Goal: Task Accomplishment & Management: Complete application form

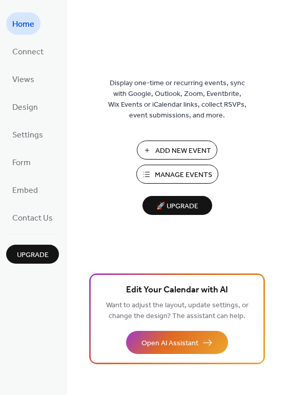
click at [185, 179] on span "Manage Events" at bounding box center [183, 175] width 57 height 11
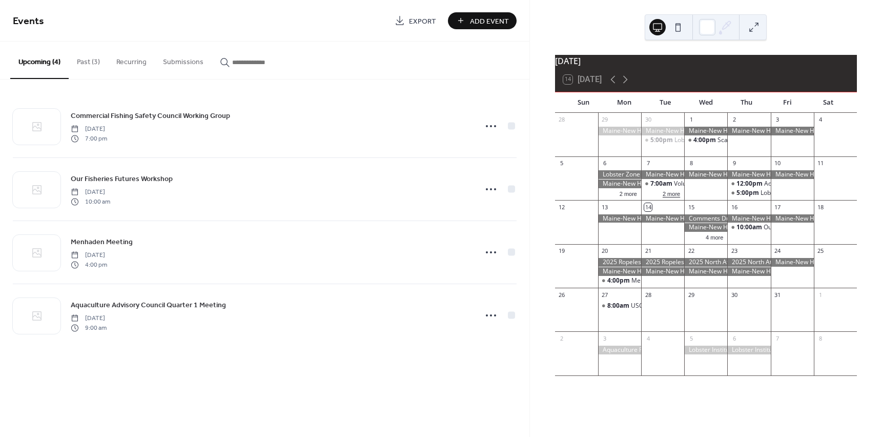
click at [676, 197] on button "2 more" at bounding box center [672, 193] width 26 height 9
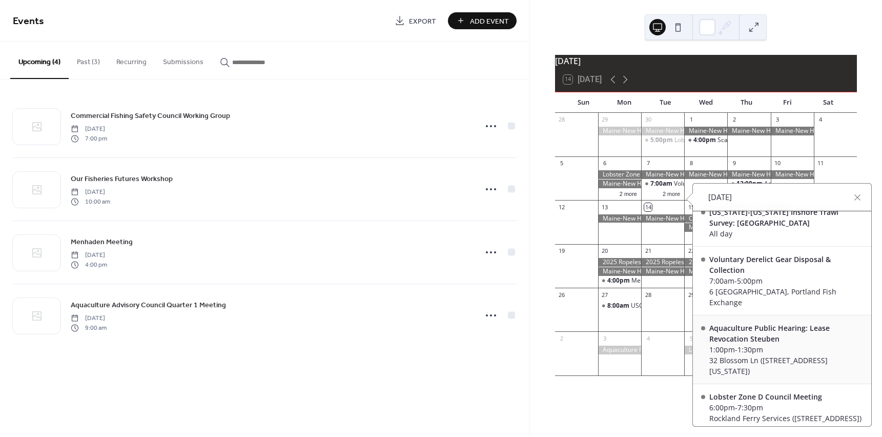
scroll to position [16, 0]
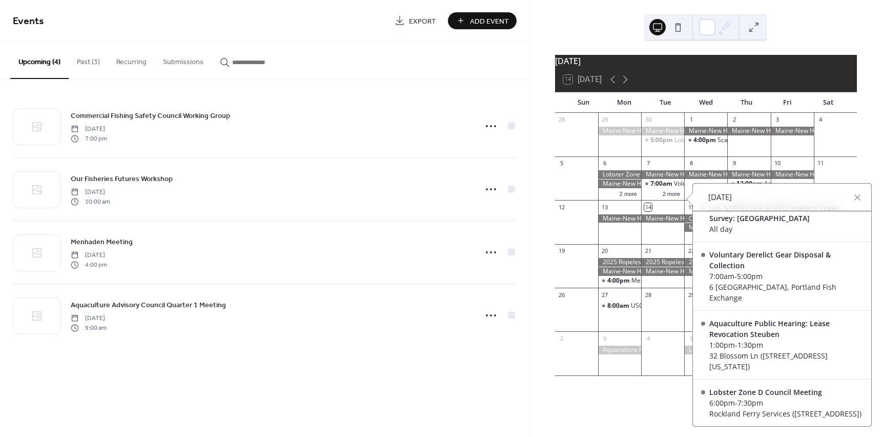
click at [710, 176] on div at bounding box center [705, 174] width 43 height 9
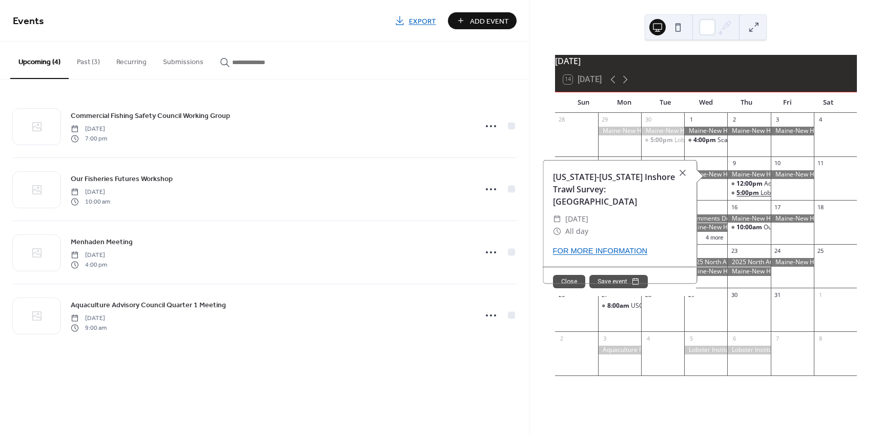
click at [746, 197] on span "5:00pm" at bounding box center [749, 193] width 24 height 9
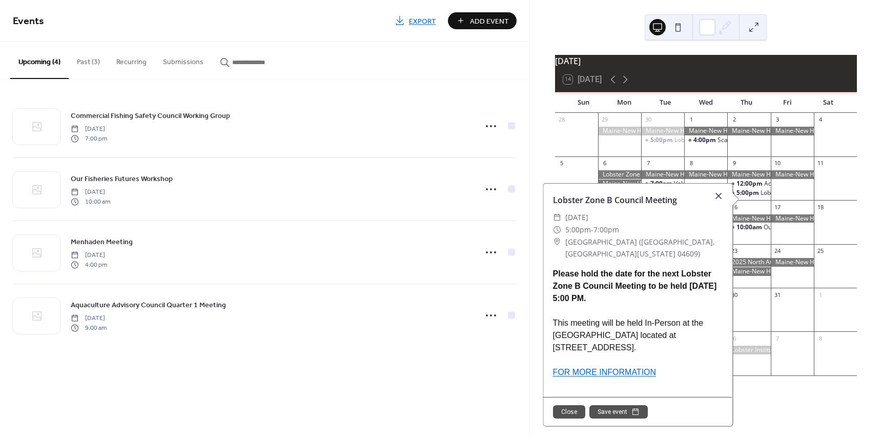
click at [717, 196] on div at bounding box center [719, 196] width 14 height 14
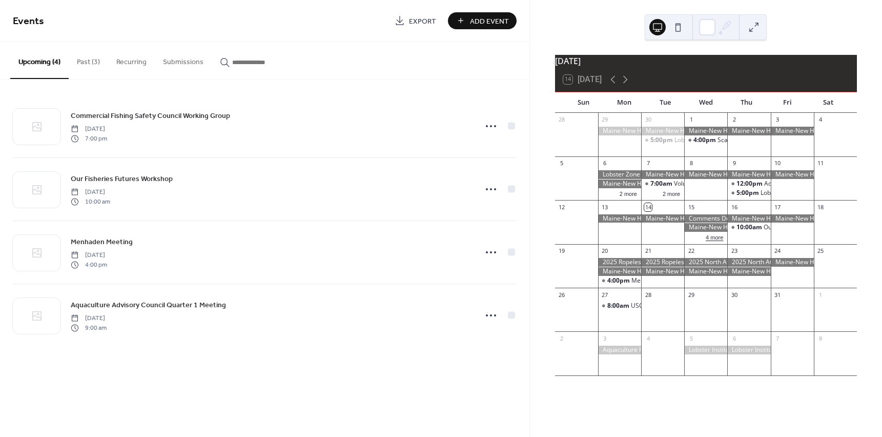
click at [705, 241] on button "4 more" at bounding box center [715, 236] width 26 height 9
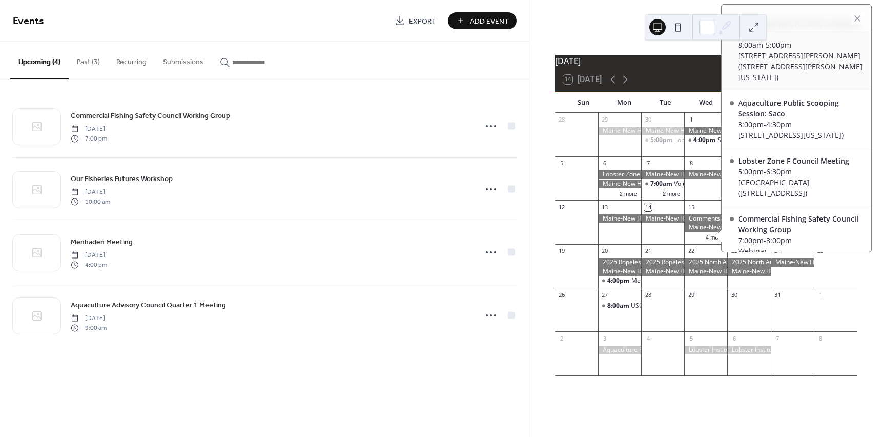
scroll to position [171, 0]
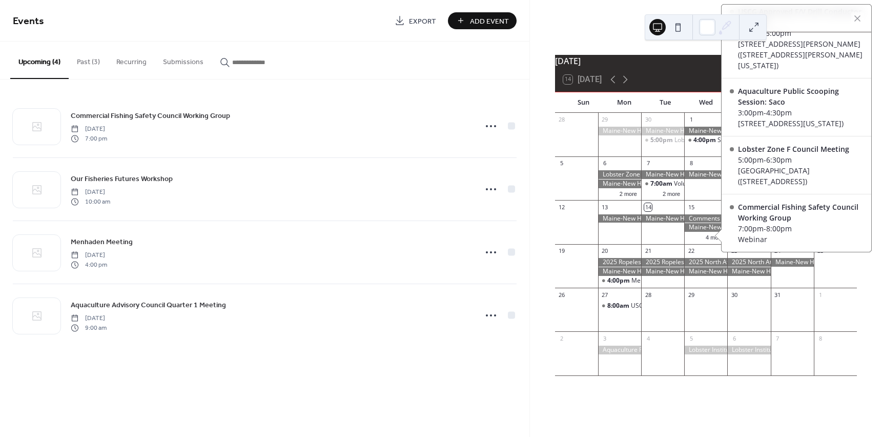
click at [650, 232] on div at bounding box center [662, 227] width 43 height 26
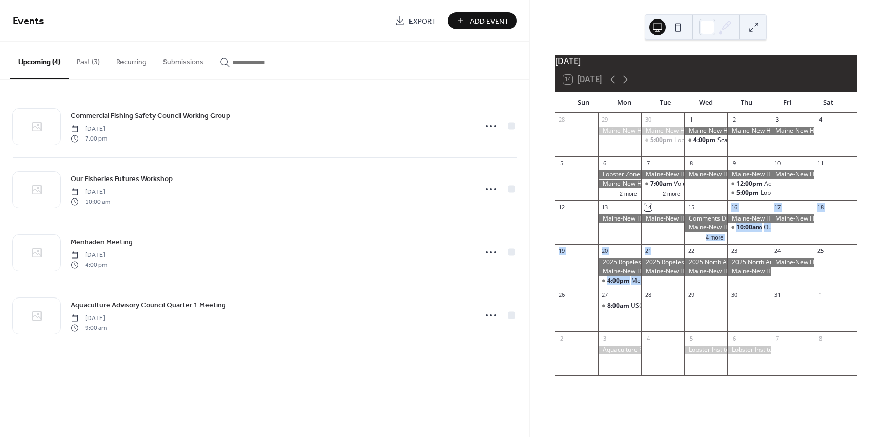
drag, startPoint x: 696, startPoint y: 233, endPoint x: 660, endPoint y: 267, distance: 49.3
click at [660, 267] on div "28 29 30 5:00pm Lobster Zone G Council Meeting 1 4:00pm Scallop Advisory Counci…" at bounding box center [706, 248] width 302 height 270
click at [687, 230] on div at bounding box center [705, 223] width 43 height 18
click at [702, 232] on div at bounding box center [705, 227] width 43 height 9
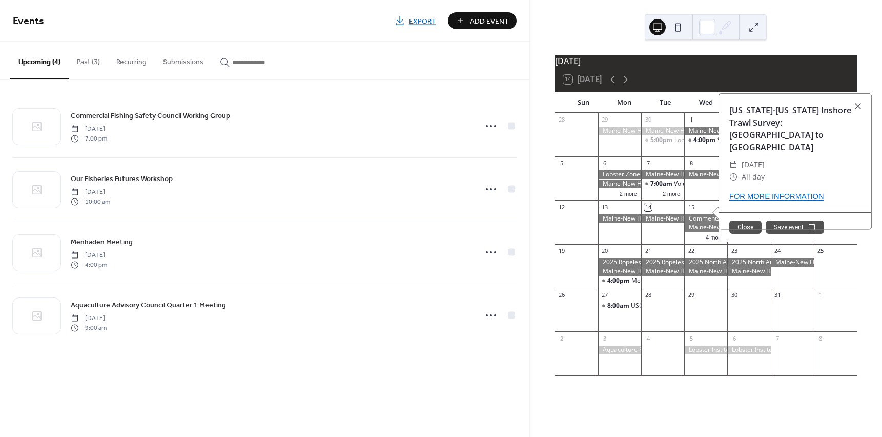
click at [693, 230] on div at bounding box center [705, 227] width 43 height 9
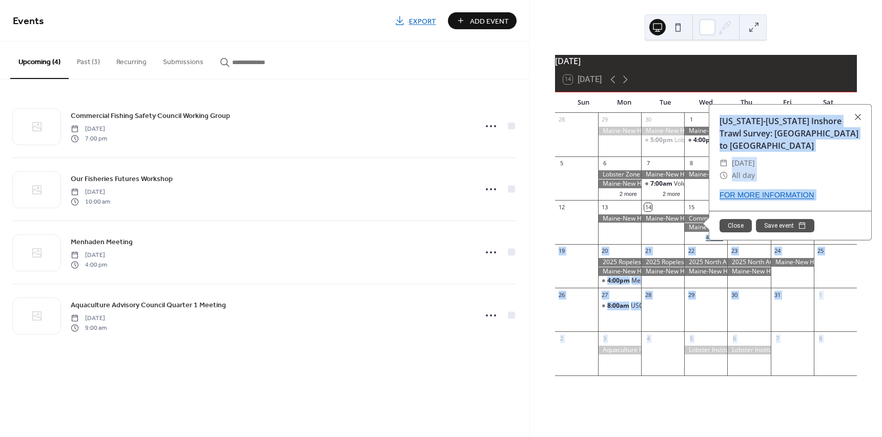
click at [702, 247] on div "[DATE] 14 [DATE] Sun Mon Tue Wed Thu Fri Sat 28 29 30 5:00pm Lobster Zone G Cou…" at bounding box center [706, 218] width 303 height 329
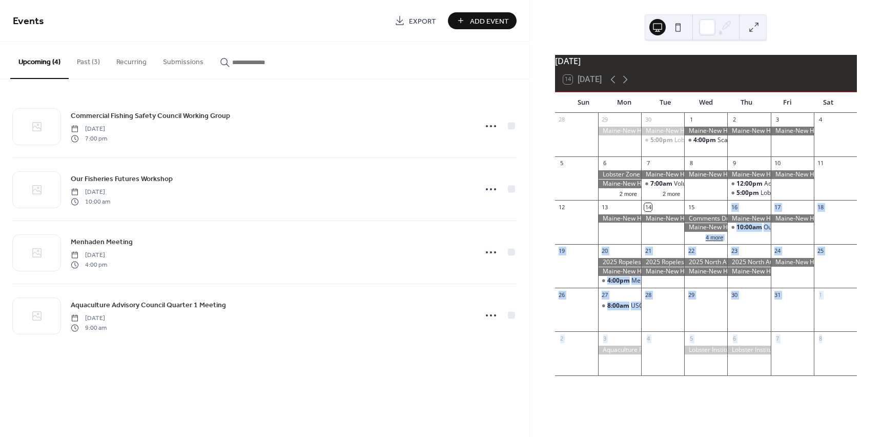
click at [715, 241] on button "4 more" at bounding box center [715, 236] width 26 height 9
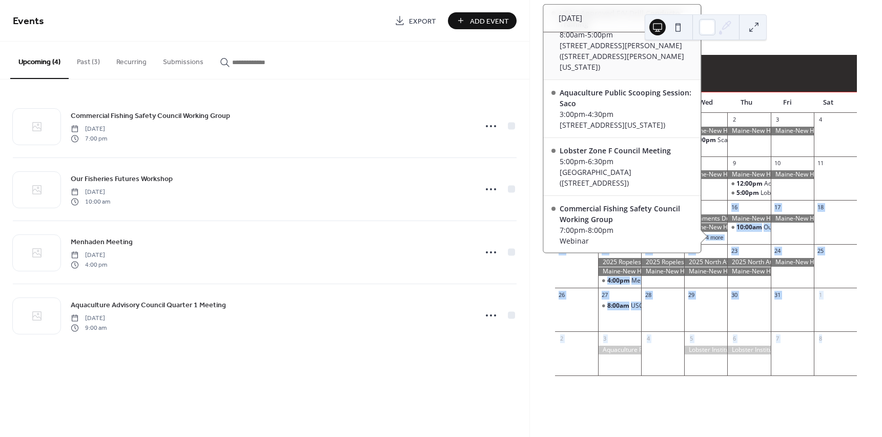
scroll to position [148, 0]
click at [606, 155] on div "Lobster Zone F Council Meeting" at bounding box center [626, 150] width 133 height 11
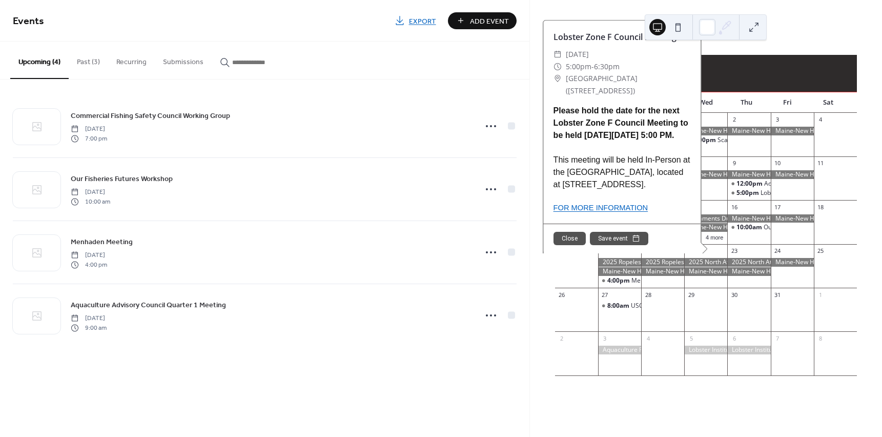
click at [645, 81] on span "[GEOGRAPHIC_DATA] ([STREET_ADDRESS])" at bounding box center [628, 84] width 125 height 25
click at [810, 26] on div "[DATE] 14 [DATE] Sun Mon Tue Wed Thu Fri Sat 28 29 30 5:00pm Lobster Zone G Cou…" at bounding box center [706, 218] width 352 height 437
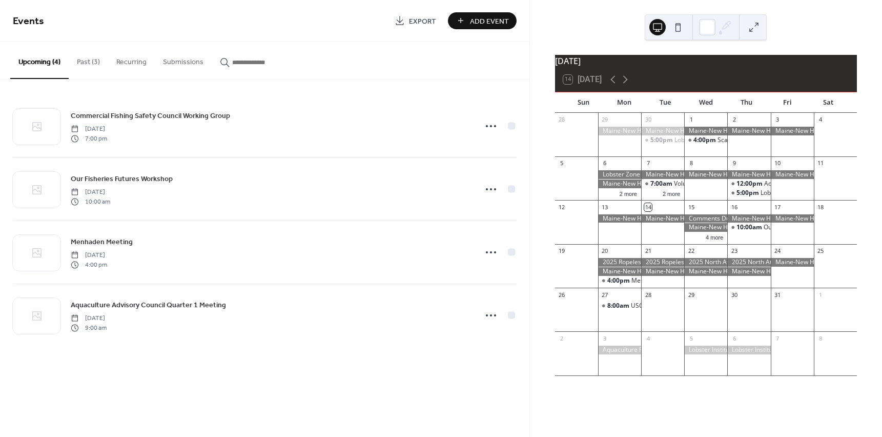
drag, startPoint x: 805, startPoint y: 29, endPoint x: 803, endPoint y: 36, distance: 8.0
click at [806, 29] on div "[DATE] 14 [DATE] Sun Mon Tue Wed Thu Fri Sat 28 29 30 5:00pm Lobster Zone G Cou…" at bounding box center [706, 218] width 352 height 437
click at [710, 241] on button "4 more" at bounding box center [715, 236] width 26 height 9
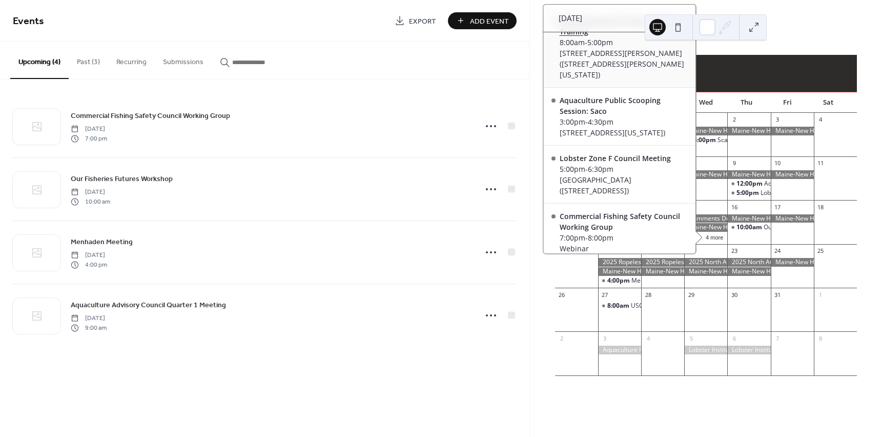
scroll to position [154, 0]
click at [626, 160] on div "Lobster Zone F Council Meeting" at bounding box center [624, 155] width 128 height 11
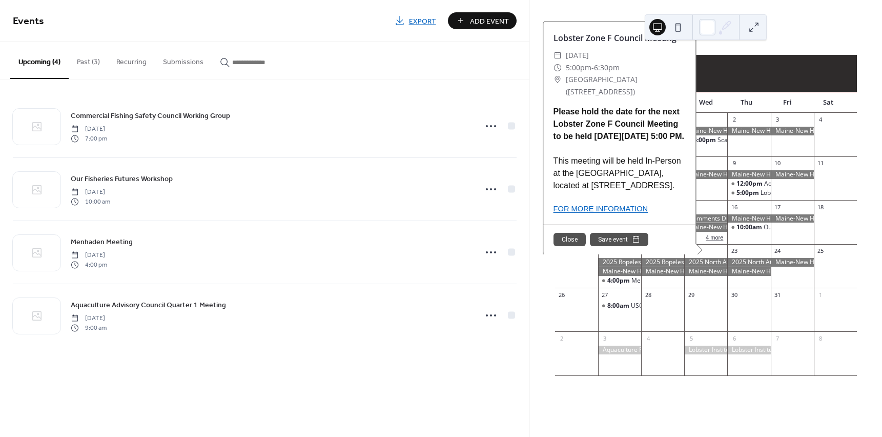
click at [715, 240] on button "4 more" at bounding box center [715, 236] width 26 height 9
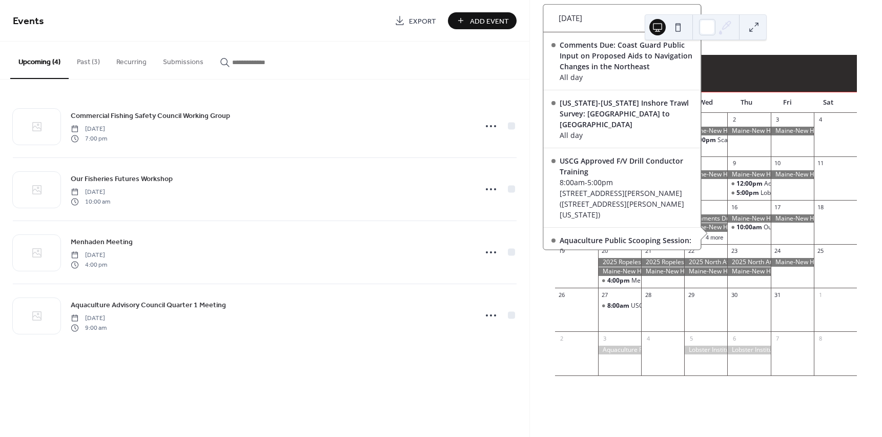
drag, startPoint x: 713, startPoint y: 240, endPoint x: 706, endPoint y: 256, distance: 17.7
click at [706, 256] on div "22" at bounding box center [705, 251] width 43 height 14
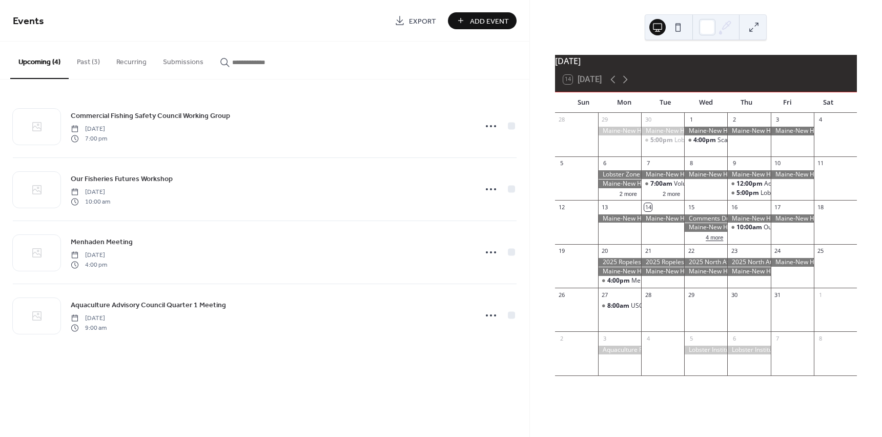
click at [710, 241] on button "4 more" at bounding box center [715, 236] width 26 height 9
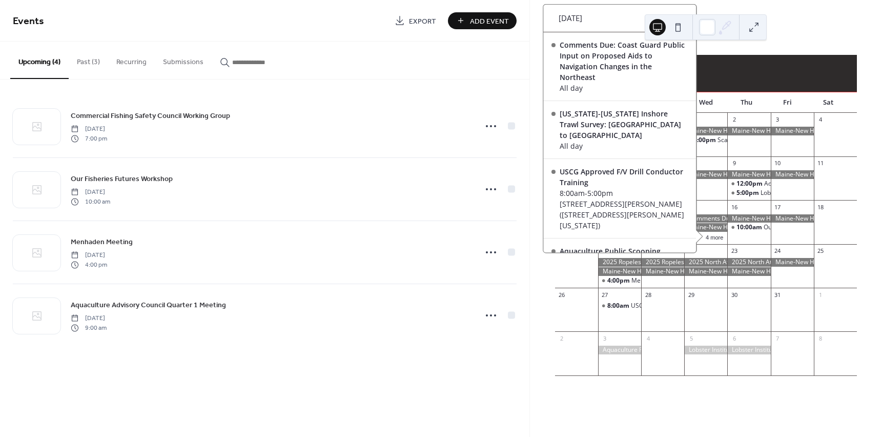
click at [360, 68] on div "Upcoming (4) Past (3) Recurring Submissions" at bounding box center [265, 61] width 530 height 38
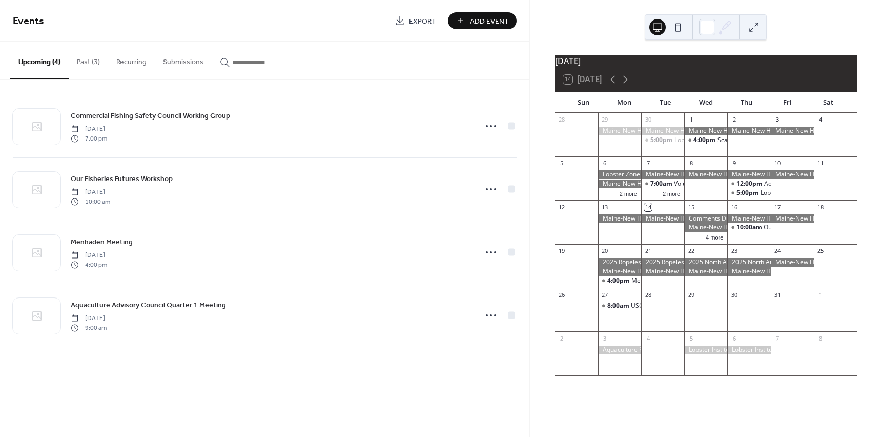
click at [714, 241] on button "4 more" at bounding box center [715, 236] width 26 height 9
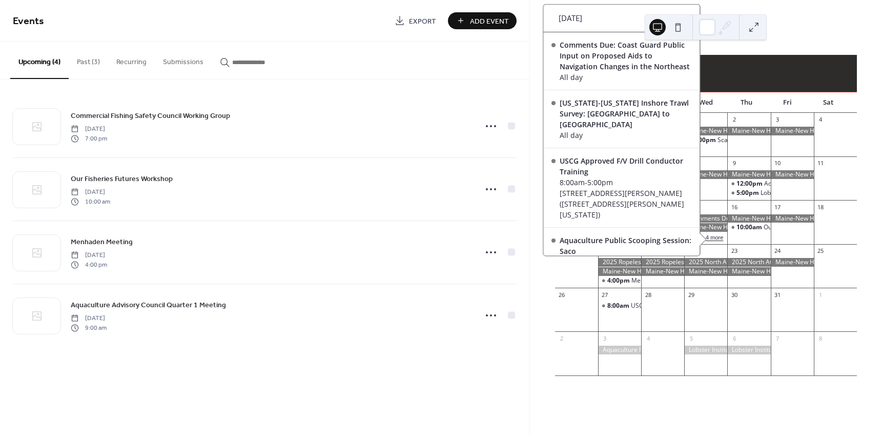
click at [714, 241] on button "4 more" at bounding box center [715, 236] width 26 height 9
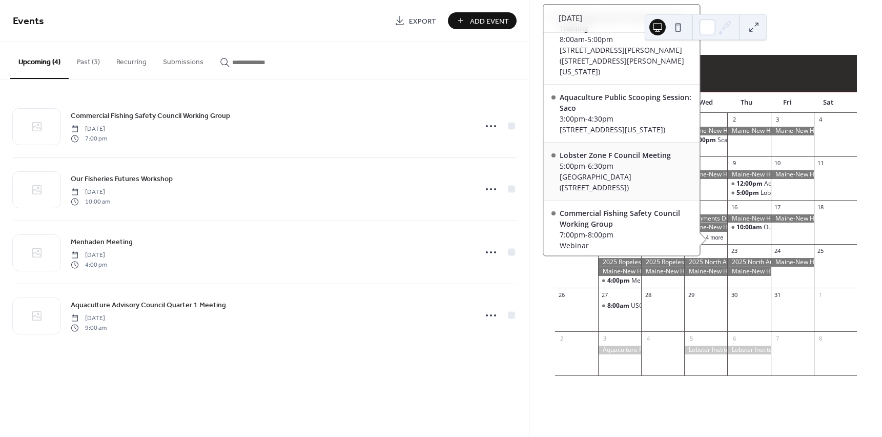
scroll to position [145, 0]
click at [577, 224] on div "Commercial Fishing Safety Council Working Group" at bounding box center [626, 217] width 132 height 22
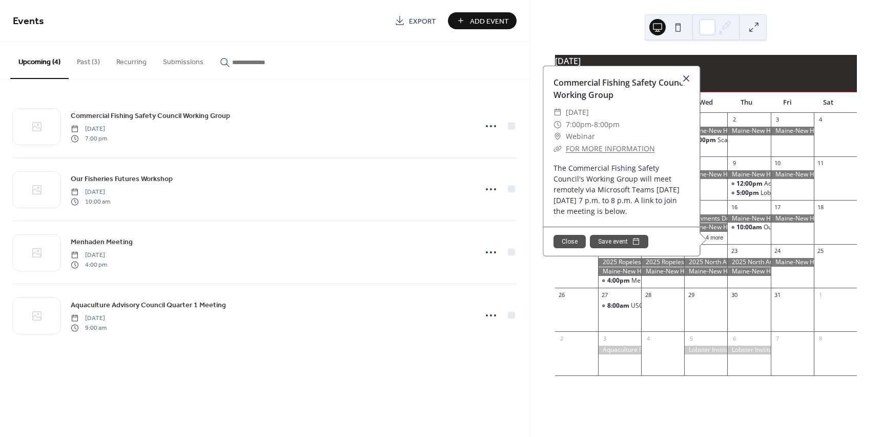
click at [681, 79] on div at bounding box center [686, 78] width 14 height 14
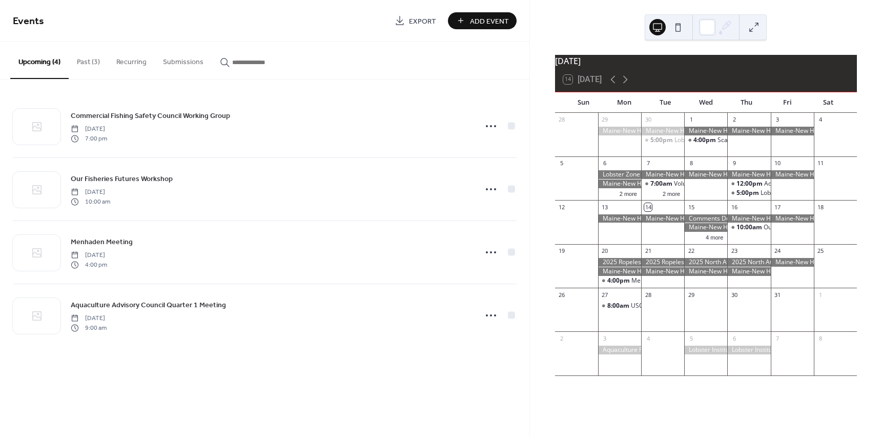
click at [228, 57] on div "button" at bounding box center [257, 62] width 74 height 11
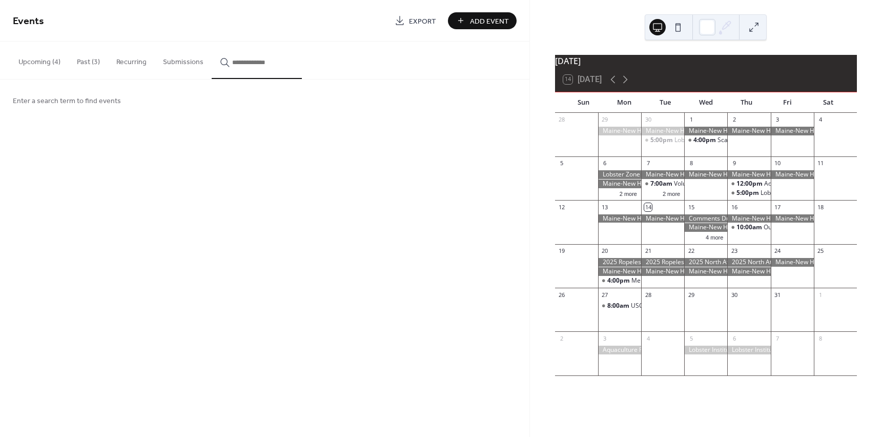
click at [114, 108] on div "Enter a search term to find events" at bounding box center [265, 100] width 530 height 42
click at [112, 97] on span "Enter a search term to find events" at bounding box center [67, 101] width 108 height 11
click at [248, 62] on input "button" at bounding box center [263, 62] width 62 height 11
click at [212, 42] on button "****" at bounding box center [257, 60] width 90 height 37
type input "******"
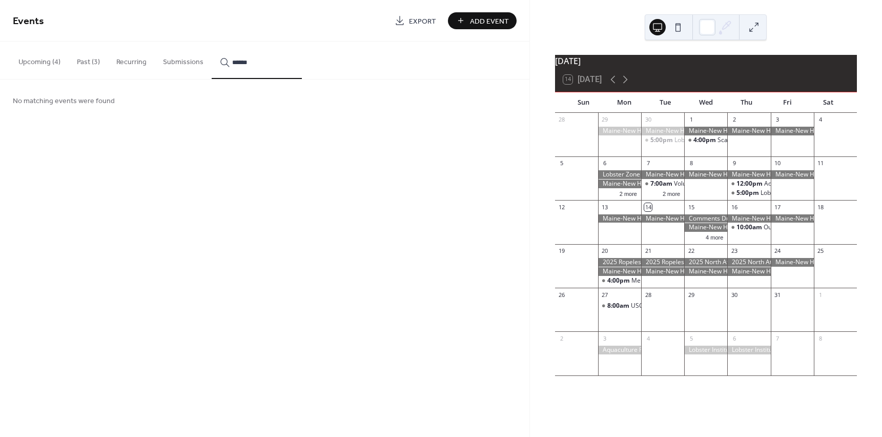
drag, startPoint x: 270, startPoint y: 67, endPoint x: 182, endPoint y: 43, distance: 91.9
click at [182, 43] on div "Upcoming (4) Past (3) Recurring Submissions ******" at bounding box center [265, 61] width 530 height 38
drag, startPoint x: 751, startPoint y: 234, endPoint x: 743, endPoint y: 251, distance: 18.6
click at [749, 266] on div "28 29 30 5:00pm Lobster Zone G Council Meeting 1 4:00pm Scallop Advisory Counci…" at bounding box center [706, 248] width 302 height 270
click at [742, 244] on div "16 10:00am Our Fisheries Futures Workshop" at bounding box center [749, 222] width 43 height 44
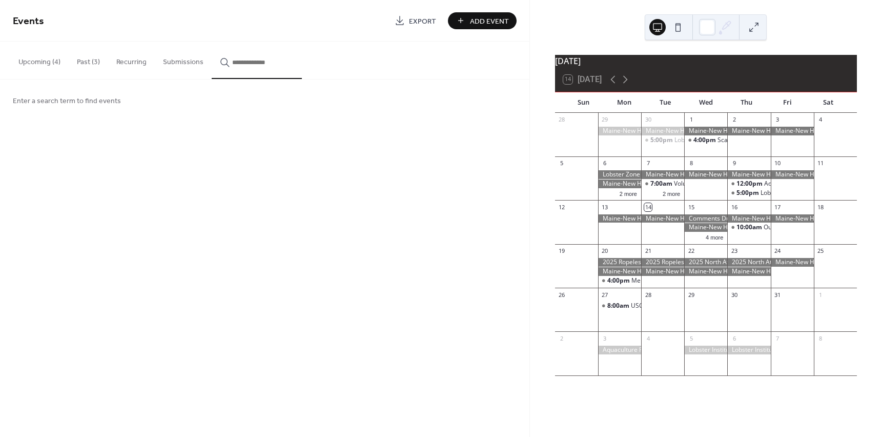
click at [37, 68] on button "Upcoming (4)" at bounding box center [39, 60] width 58 height 36
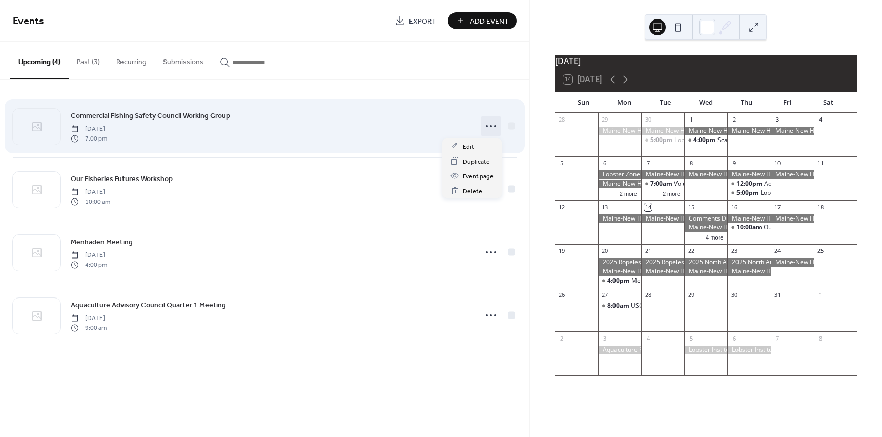
click at [494, 127] on icon at bounding box center [491, 126] width 16 height 16
click at [401, 119] on div "Commercial Fishing Safety Council Working Group [DATE] 7:00 pm" at bounding box center [270, 126] width 399 height 33
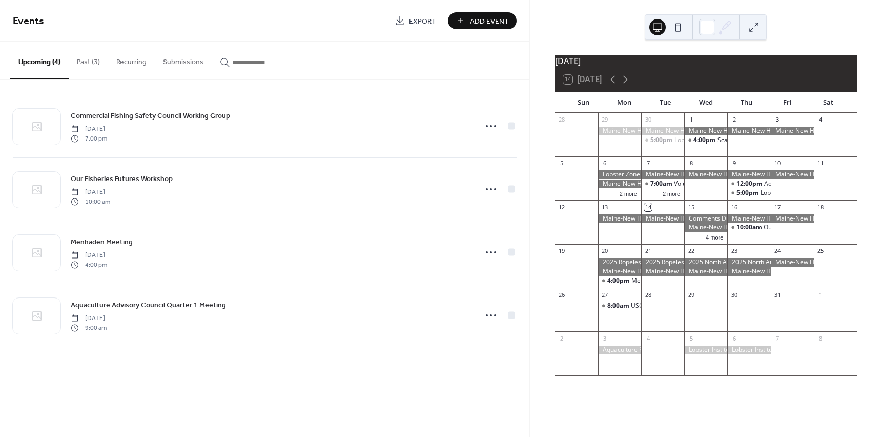
click at [713, 241] on button "4 more" at bounding box center [715, 236] width 26 height 9
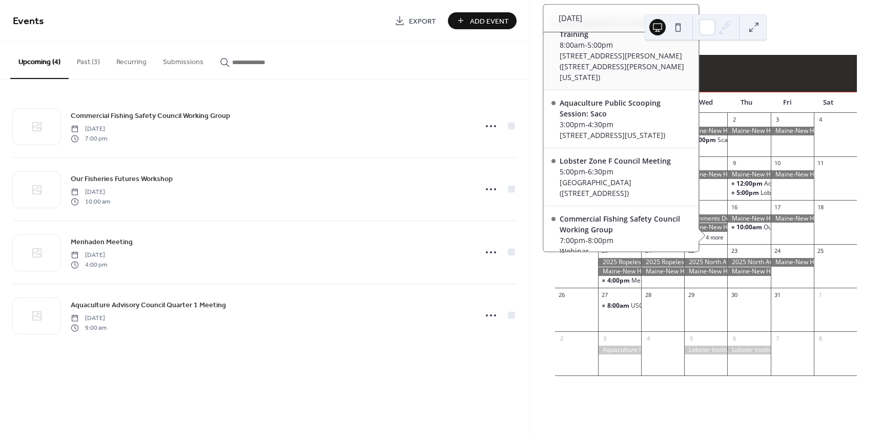
scroll to position [149, 0]
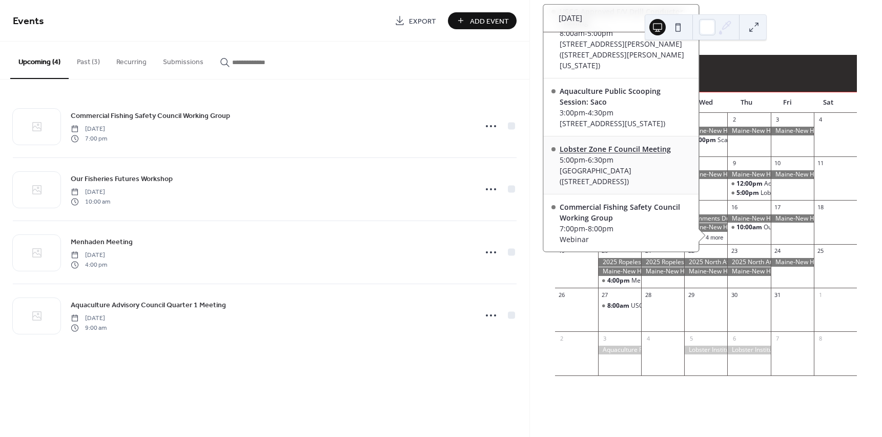
click at [605, 153] on div "Lobster Zone F Council Meeting" at bounding box center [625, 149] width 131 height 11
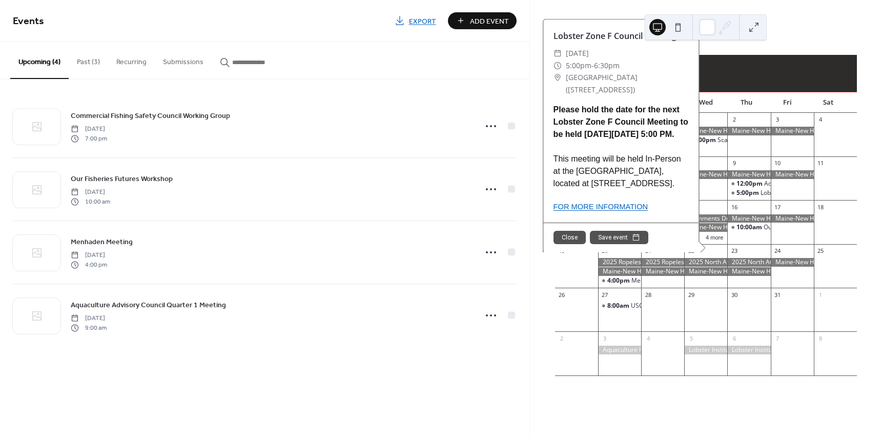
click at [327, 387] on div "Events Export Add Event Upcoming (4) Past (3) Recurring Submissions Commercial …" at bounding box center [265, 218] width 530 height 437
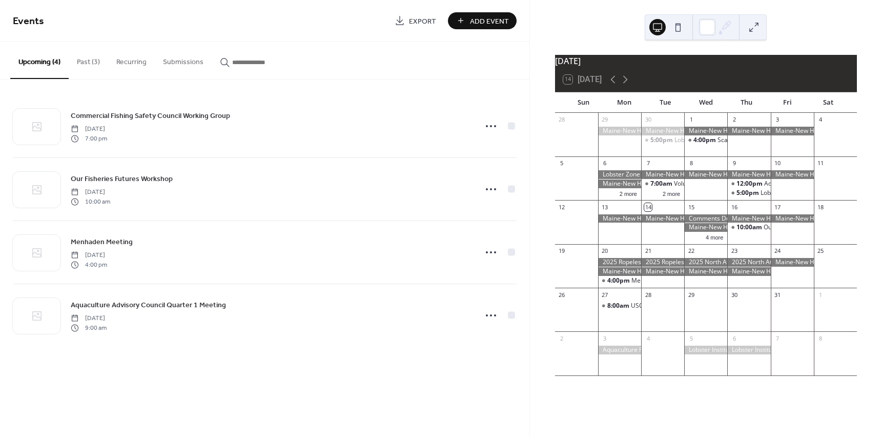
click at [478, 24] on span "Add Event" at bounding box center [489, 21] width 39 height 11
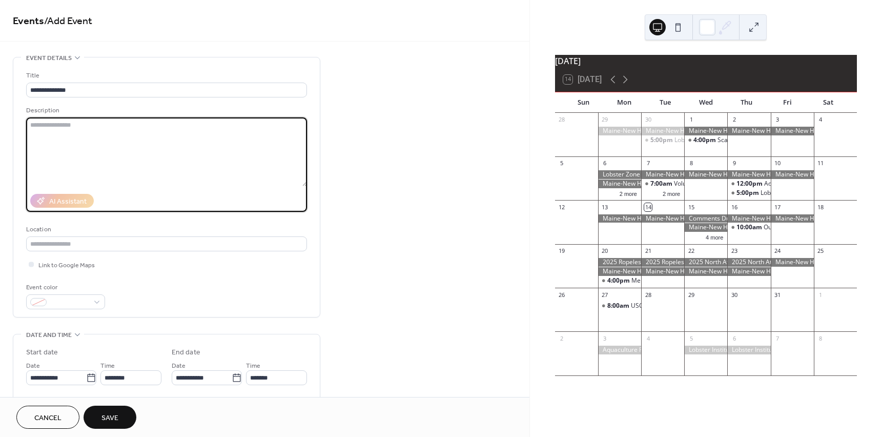
click at [51, 138] on textarea at bounding box center [166, 151] width 281 height 69
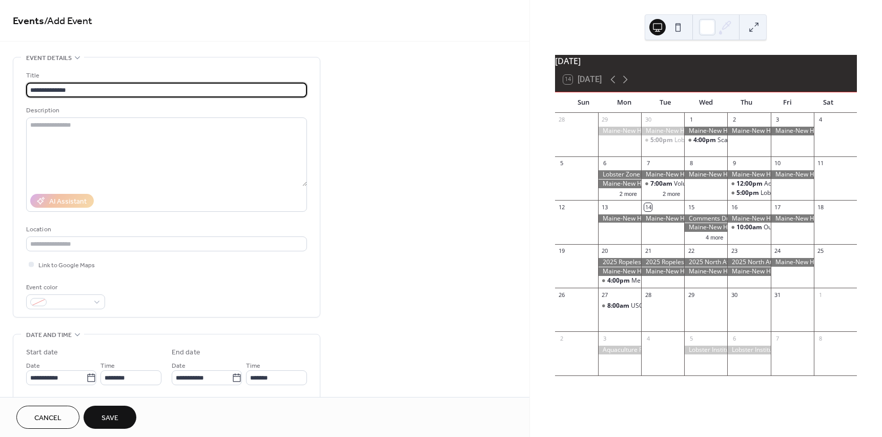
click at [121, 90] on input "**********" at bounding box center [166, 90] width 281 height 15
type input "**********"
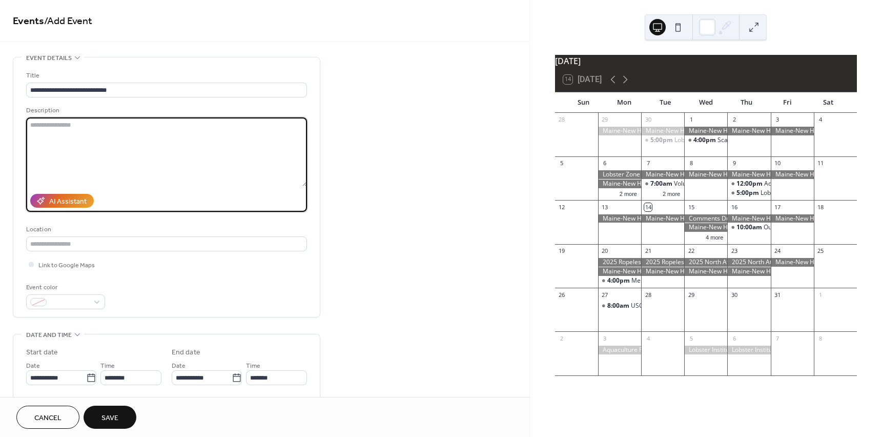
click at [74, 129] on textarea at bounding box center [166, 151] width 281 height 69
click at [78, 149] on textarea at bounding box center [166, 151] width 281 height 69
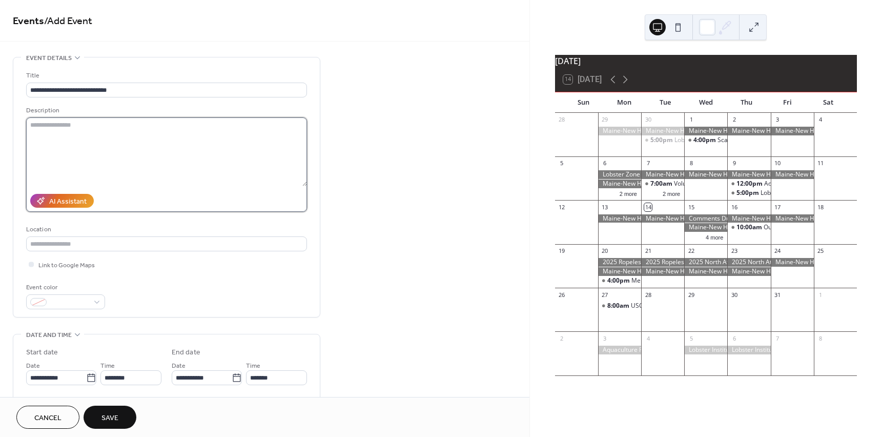
click at [162, 123] on textarea at bounding box center [166, 151] width 281 height 69
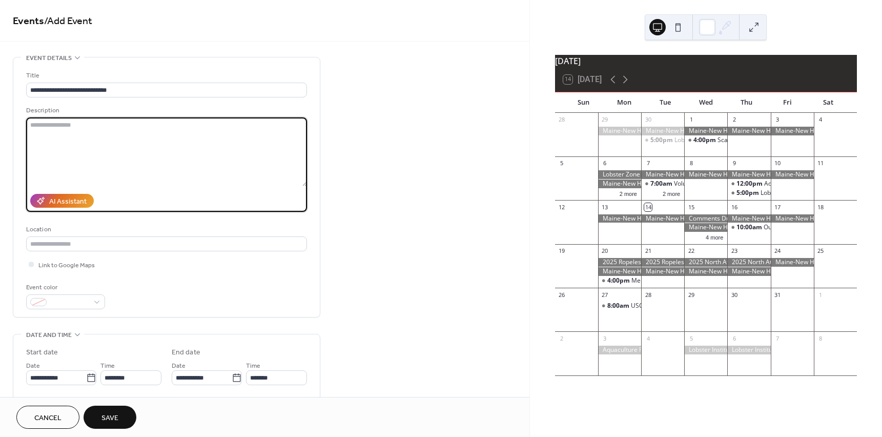
paste textarea "**********"
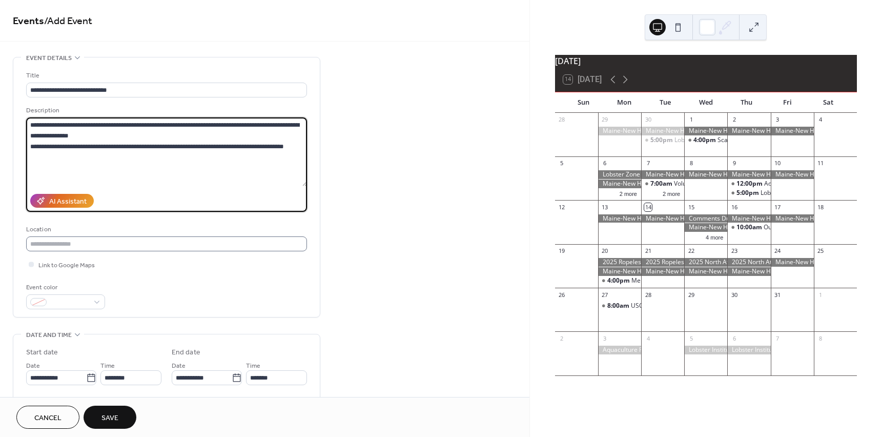
type textarea "**********"
click at [70, 246] on input "text" at bounding box center [166, 243] width 281 height 15
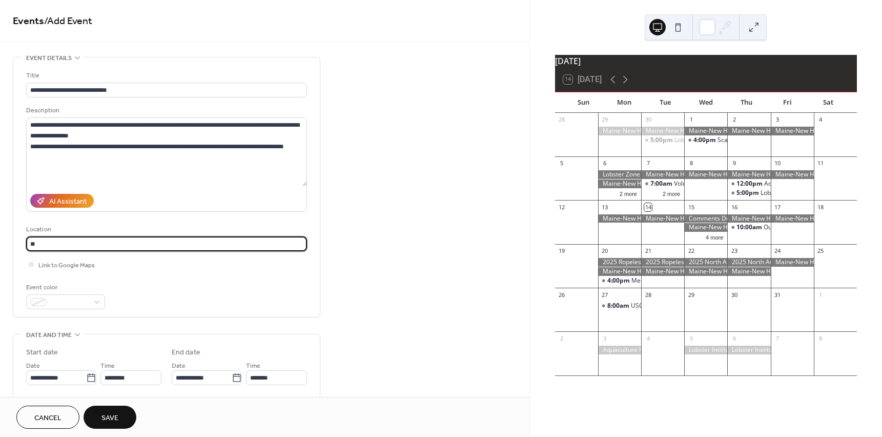
type input "*"
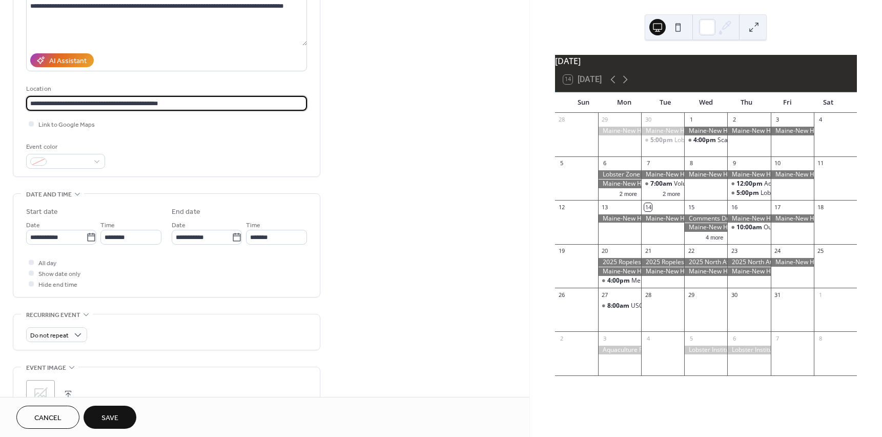
scroll to position [154, 0]
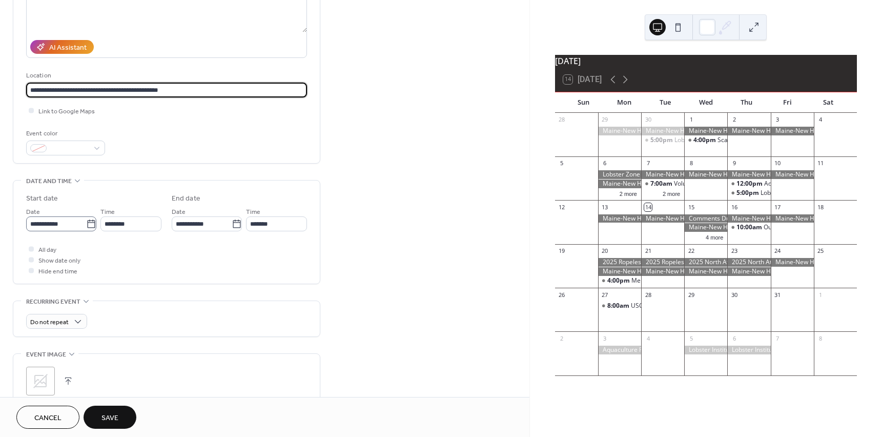
type input "**********"
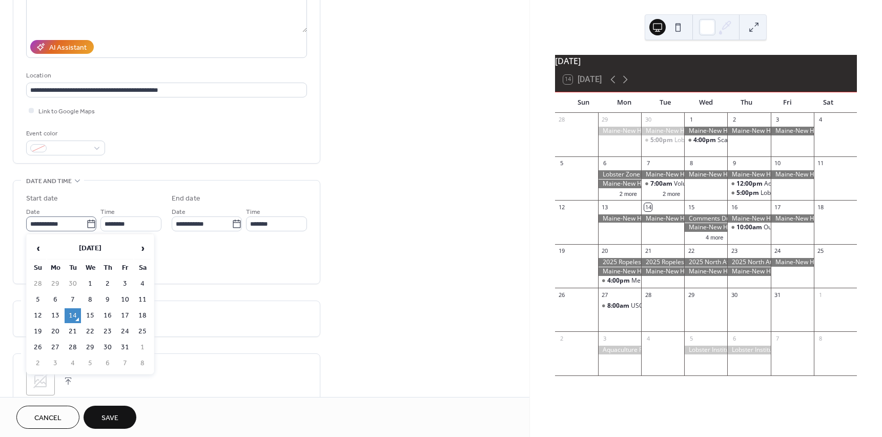
click at [90, 225] on icon at bounding box center [91, 224] width 10 height 10
click at [86, 225] on input "**********" at bounding box center [56, 223] width 60 height 15
click at [86, 225] on icon at bounding box center [91, 224] width 10 height 10
click at [84, 225] on input "**********" at bounding box center [56, 223] width 60 height 15
click at [69, 332] on td "21" at bounding box center [73, 331] width 16 height 15
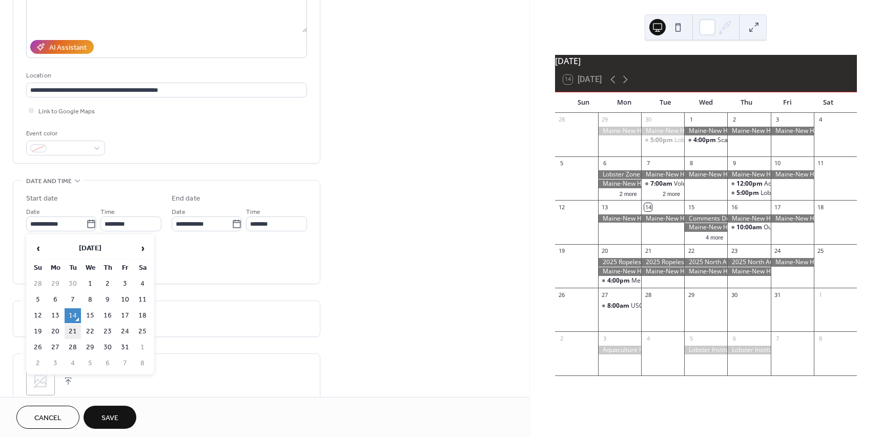
type input "**********"
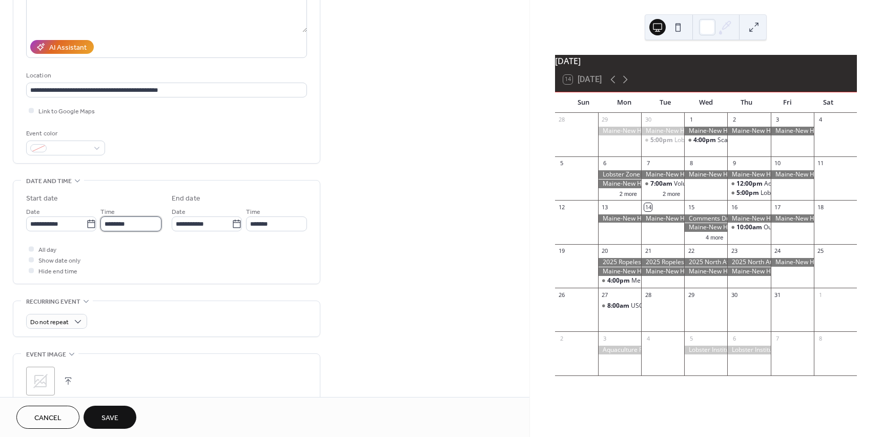
click at [148, 227] on input "********" at bounding box center [130, 223] width 61 height 15
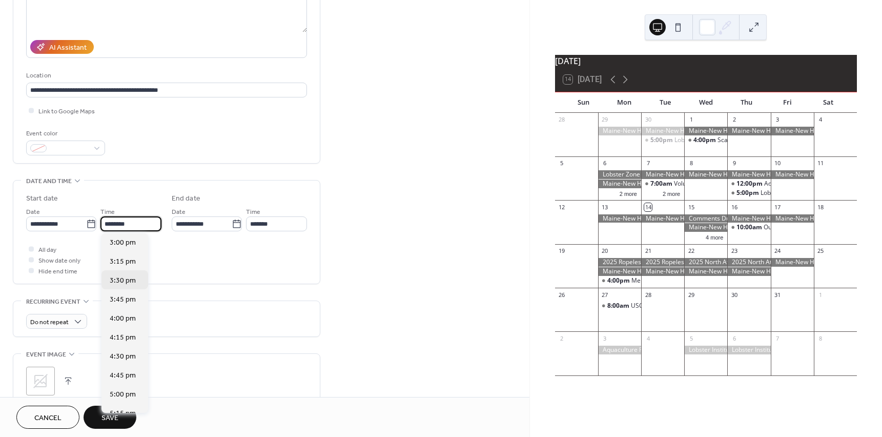
scroll to position [1167, 0]
click at [125, 369] on span "5:00 pm" at bounding box center [123, 366] width 26 height 11
type input "*******"
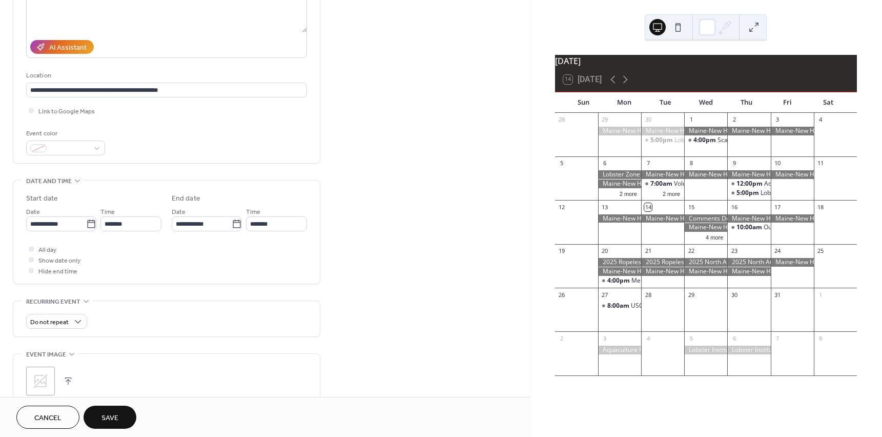
click at [207, 252] on div "All day Show date only Hide end time" at bounding box center [166, 260] width 281 height 32
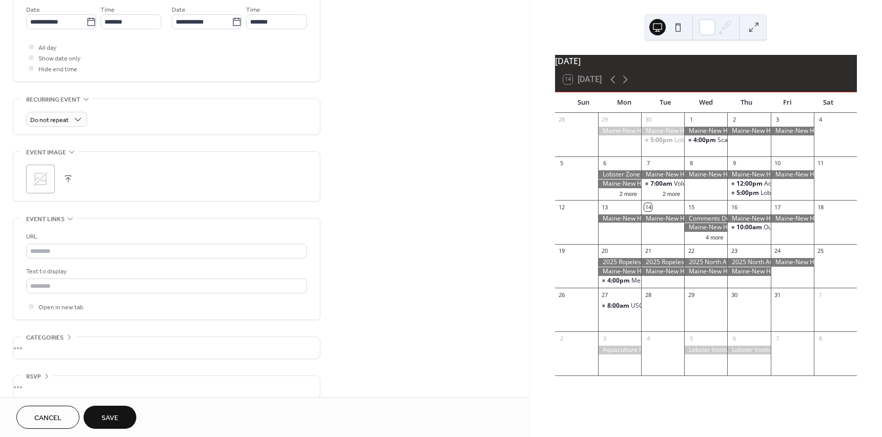
scroll to position [367, 0]
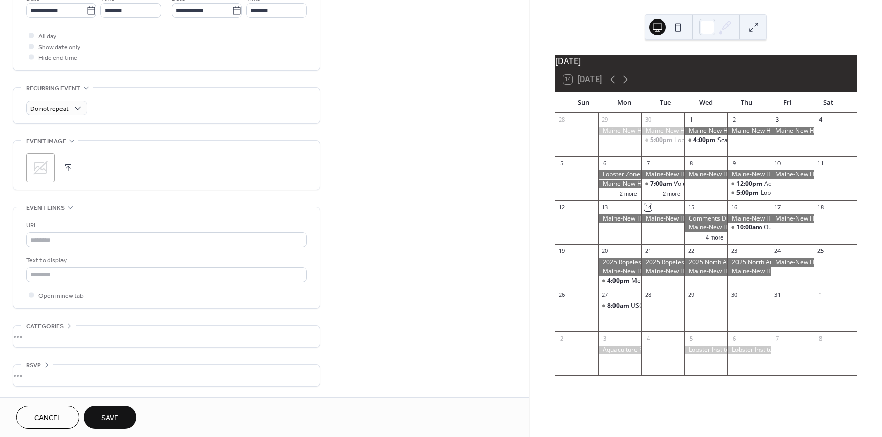
click at [93, 417] on button "Save" at bounding box center [110, 417] width 53 height 23
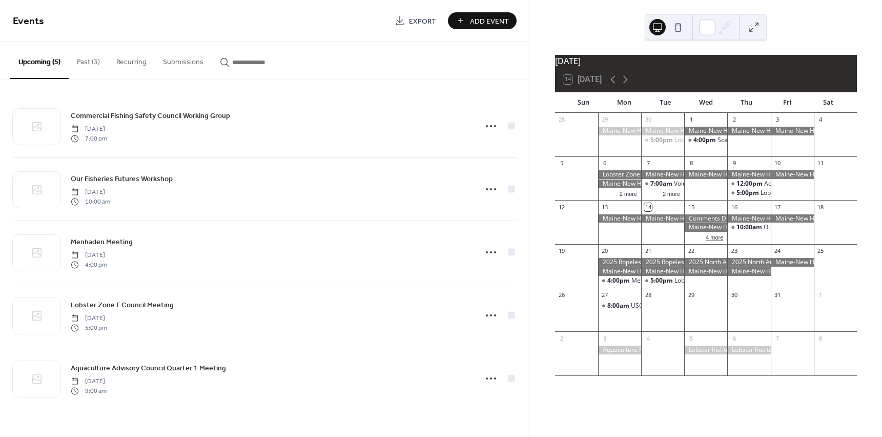
click at [712, 241] on button "4 more" at bounding box center [715, 236] width 26 height 9
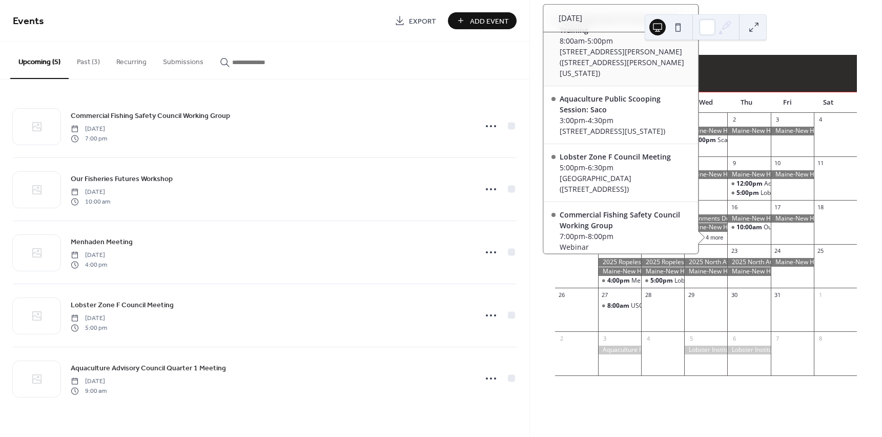
scroll to position [158, 0]
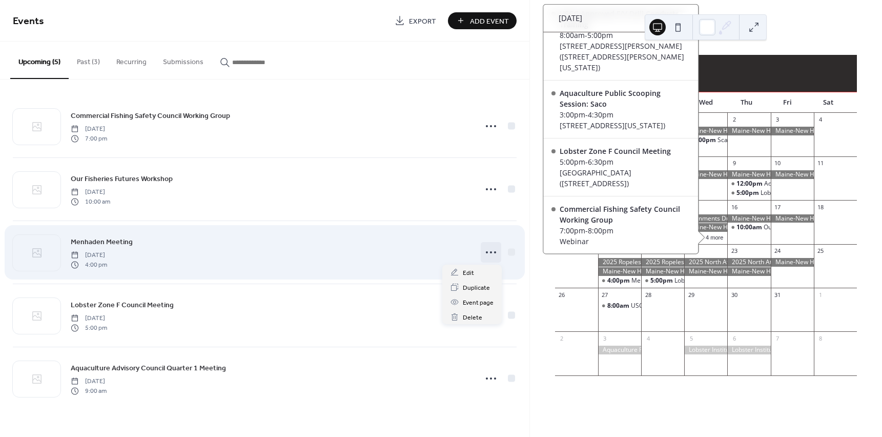
click at [489, 254] on icon at bounding box center [491, 252] width 16 height 16
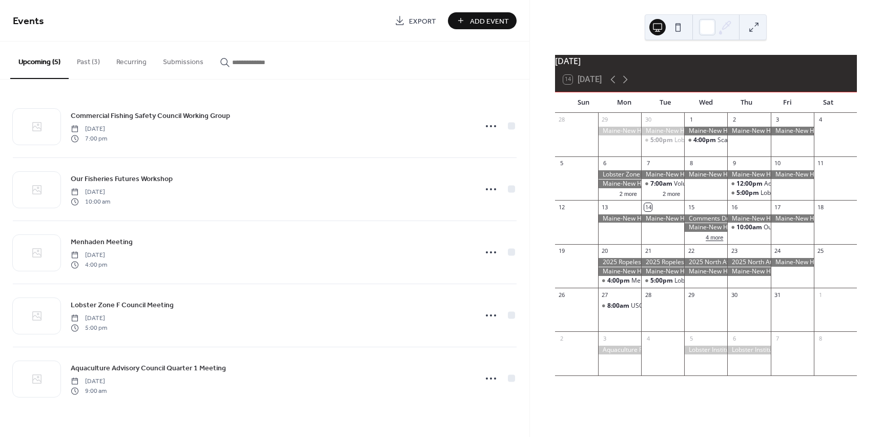
click at [716, 240] on button "4 more" at bounding box center [715, 236] width 26 height 9
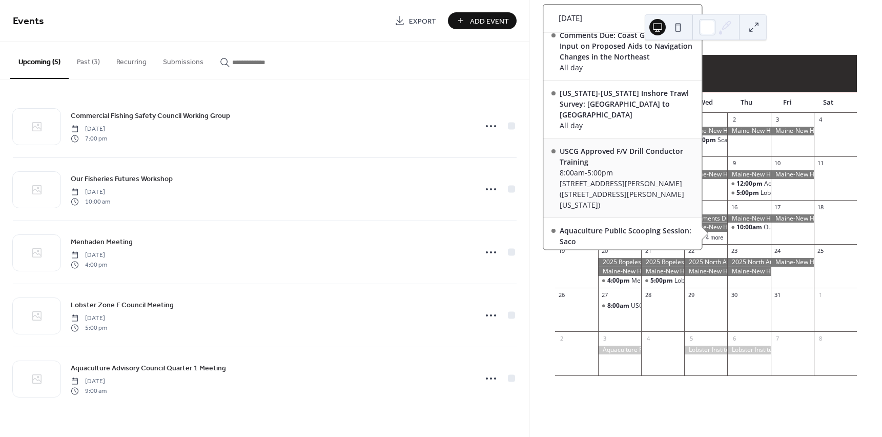
scroll to position [0, 0]
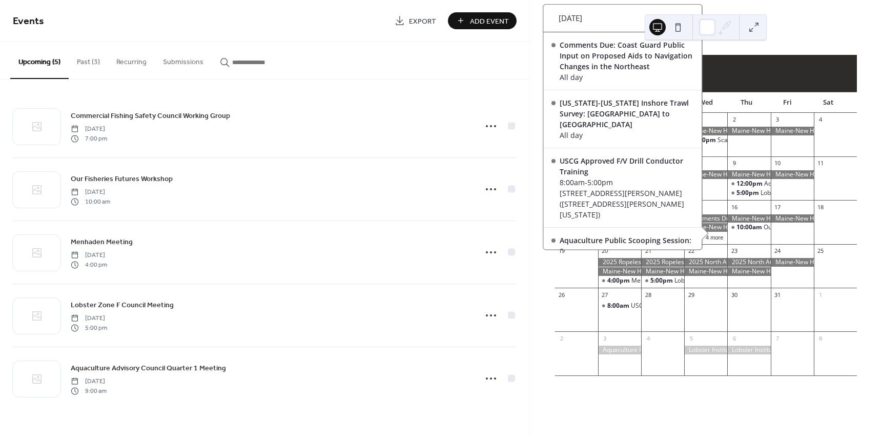
click at [825, 36] on div "[DATE] 14 [DATE] Sun Mon Tue Wed Thu Fri Sat 28 29 30 5:00pm Lobster Zone G Cou…" at bounding box center [706, 218] width 352 height 437
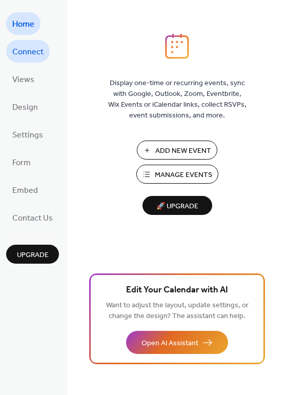
click at [32, 57] on span "Connect" at bounding box center [27, 52] width 31 height 16
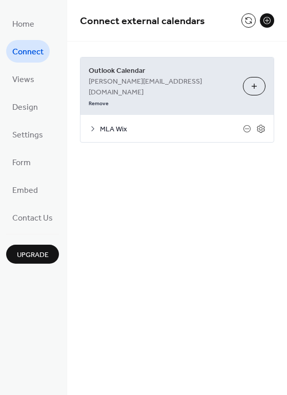
click at [92, 126] on icon at bounding box center [92, 128] width 3 height 5
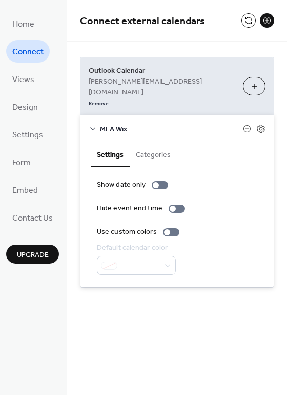
click at [153, 142] on button "Categories" at bounding box center [153, 154] width 47 height 24
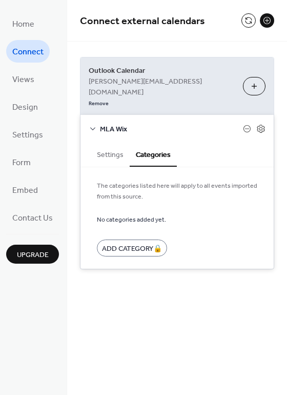
click at [108, 142] on button "Settings" at bounding box center [110, 154] width 39 height 24
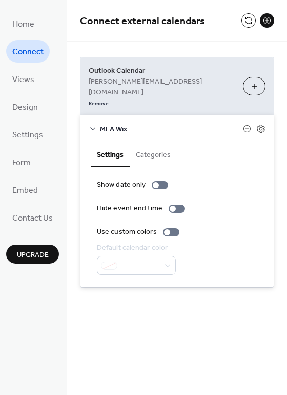
click at [111, 256] on div at bounding box center [136, 265] width 79 height 19
click at [265, 124] on icon at bounding box center [260, 128] width 9 height 9
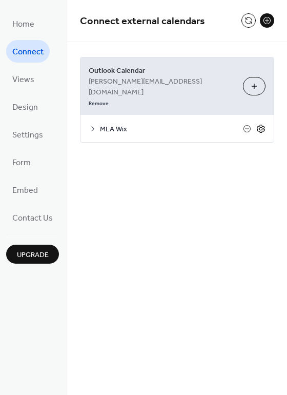
click at [261, 124] on icon at bounding box center [260, 128] width 9 height 9
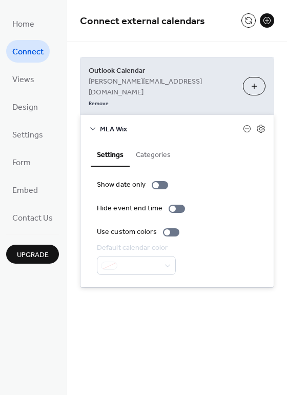
click at [146, 142] on button "Categories" at bounding box center [153, 154] width 47 height 24
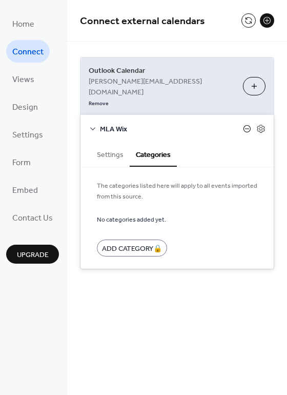
click at [249, 125] on icon at bounding box center [247, 129] width 8 height 8
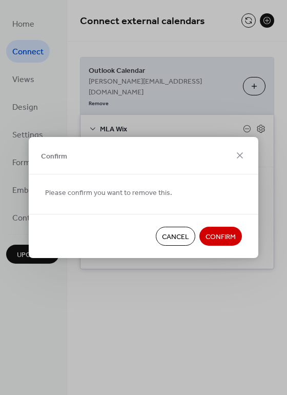
click at [171, 235] on span "Cancel" at bounding box center [175, 237] width 27 height 11
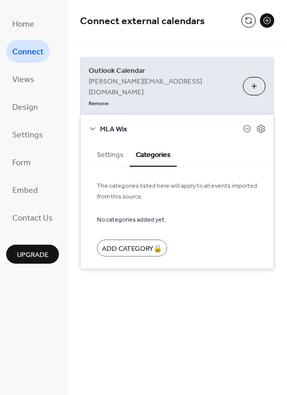
click at [252, 77] on button "Choose Calendars" at bounding box center [254, 86] width 23 height 18
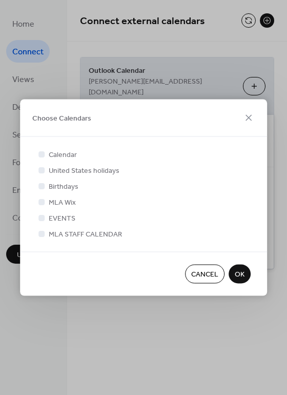
click at [212, 279] on span "Cancel" at bounding box center [204, 274] width 27 height 11
